Goal: Task Accomplishment & Management: Manage account settings

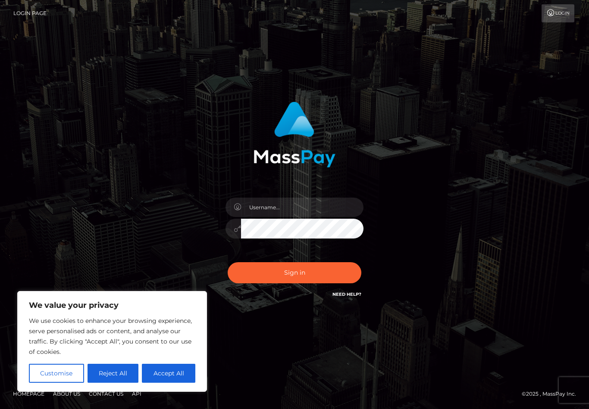
click at [173, 376] on button "Accept All" at bounding box center [168, 373] width 53 height 19
checkbox input "true"
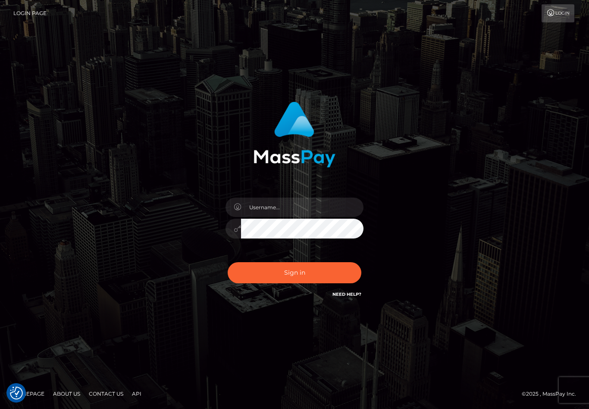
click at [311, 284] on button "Sign in" at bounding box center [295, 272] width 134 height 21
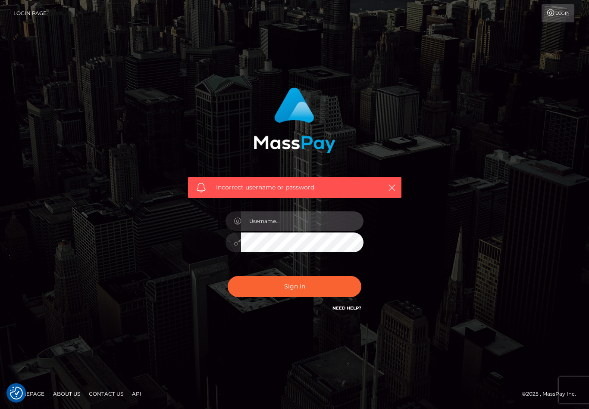
click at [288, 231] on input "text" at bounding box center [302, 221] width 122 height 19
type input "firstladypreston"
click at [307, 297] on button "Sign in" at bounding box center [295, 286] width 134 height 21
click at [396, 193] on button "button" at bounding box center [391, 187] width 11 height 11
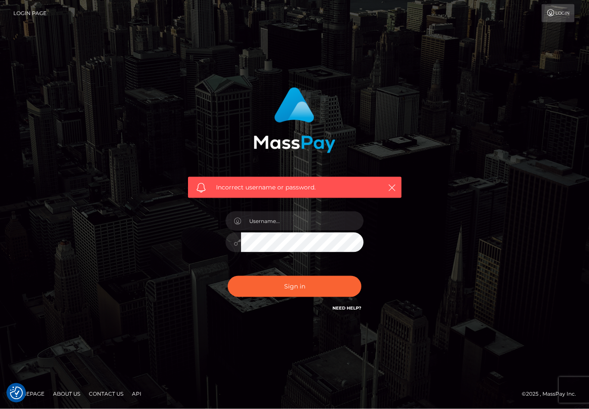
scroll to position [13, 0]
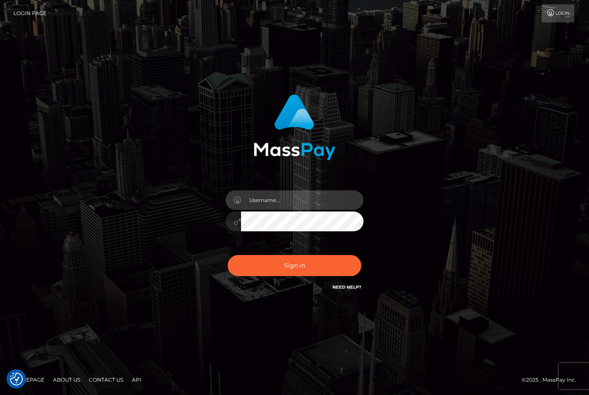
scroll to position [21, 0]
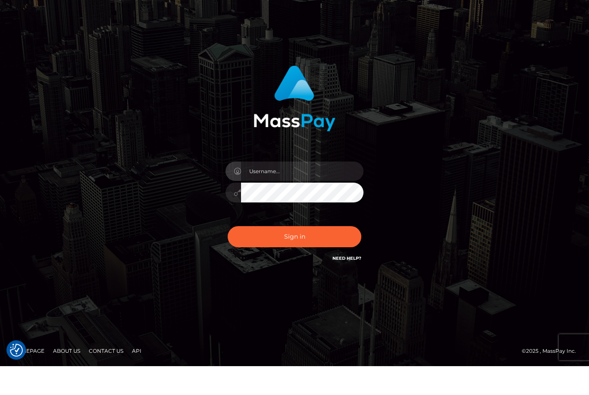
click at [356, 284] on link "Need Help?" at bounding box center [346, 287] width 29 height 6
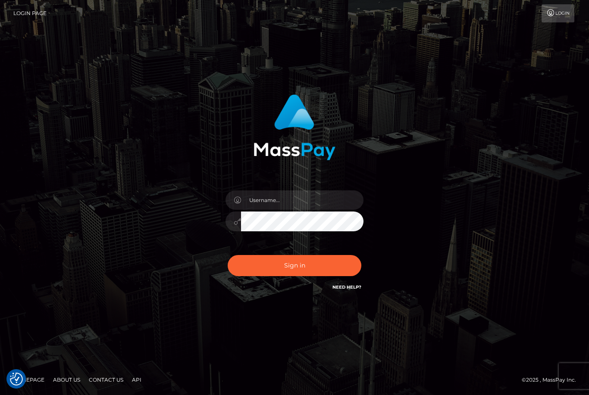
click at [39, 383] on link "Homepage" at bounding box center [28, 379] width 38 height 13
